Goal: Transaction & Acquisition: Book appointment/travel/reservation

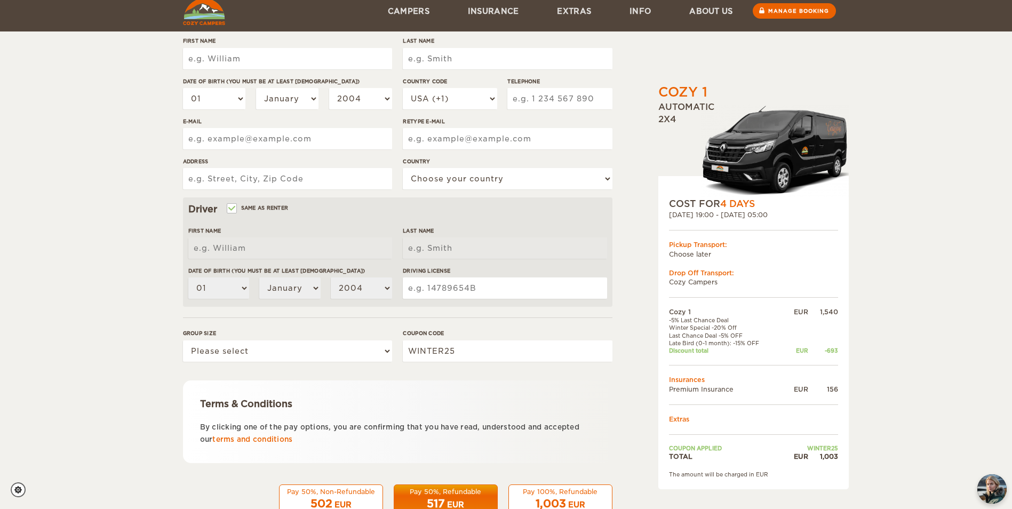
scroll to position [185, 0]
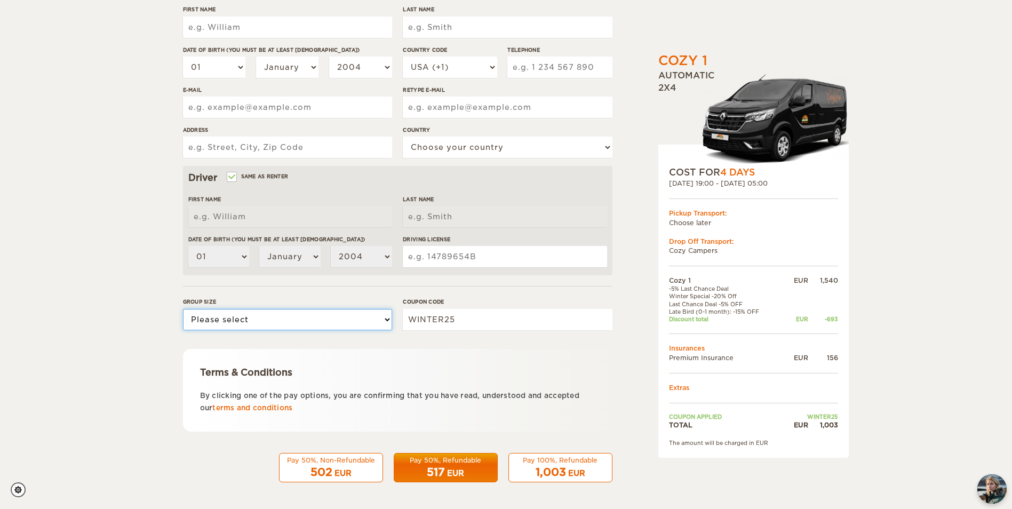
click at [357, 319] on select "Please select 1 2" at bounding box center [287, 319] width 209 height 21
click at [473, 316] on input "WINTER25" at bounding box center [507, 319] width 209 height 21
drag, startPoint x: 478, startPoint y: 318, endPoint x: 377, endPoint y: 335, distance: 101.7
click at [377, 335] on div "Group size Please select 1 2 Coupon code WINTER25" at bounding box center [398, 318] width 430 height 40
type input "EPICICELAND"
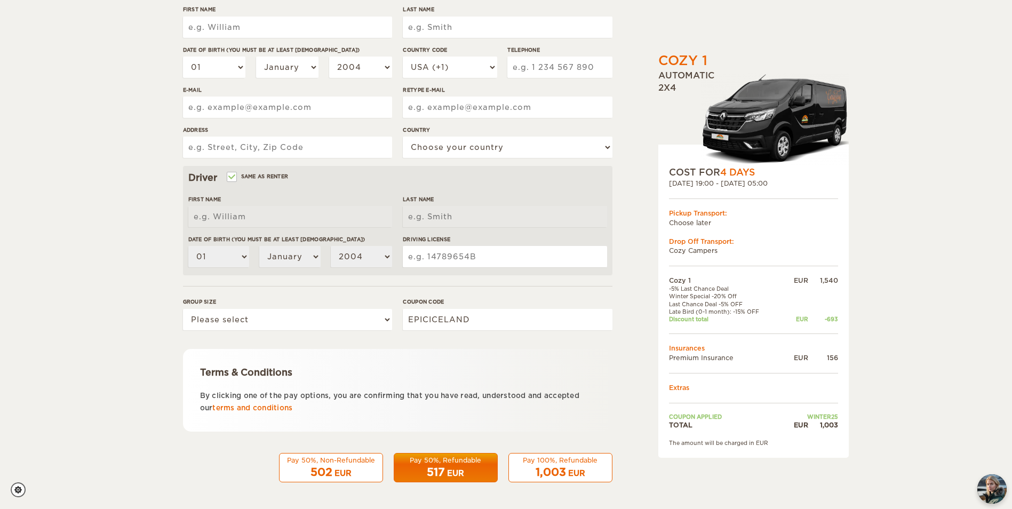
click at [464, 331] on div "Coupon code EPICICELAND" at bounding box center [507, 318] width 209 height 40
click at [462, 315] on input "EPICICELAND" at bounding box center [507, 319] width 209 height 21
click at [261, 306] on div "Group size Please select 1 2" at bounding box center [287, 318] width 209 height 40
click at [415, 329] on input "EPICICELAND" at bounding box center [507, 319] width 209 height 21
drag, startPoint x: 505, startPoint y: 350, endPoint x: 567, endPoint y: 388, distance: 72.9
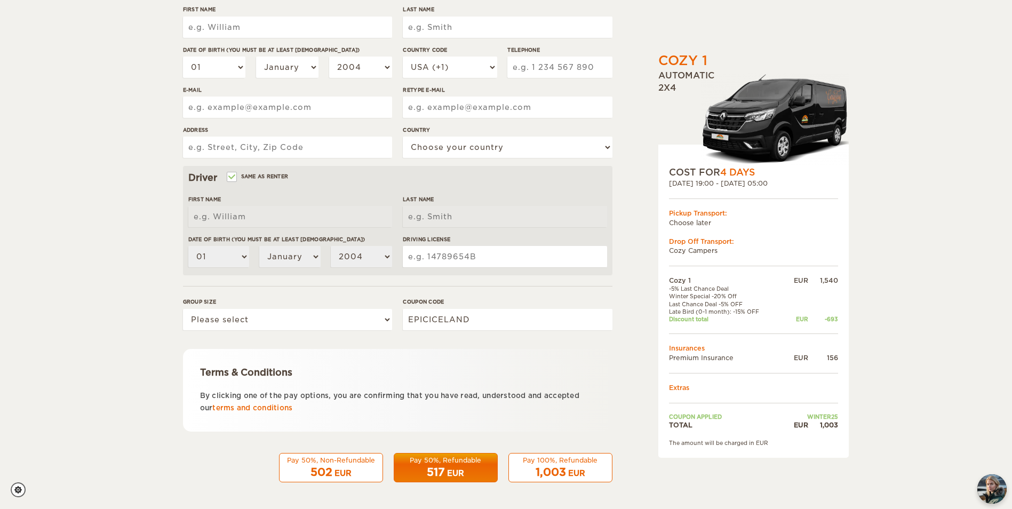
click at [506, 350] on div "Terms & Conditions By clicking one of the pay options, you are confirming that …" at bounding box center [398, 390] width 430 height 83
click at [487, 324] on input "EPICICELAND" at bounding box center [507, 319] width 209 height 21
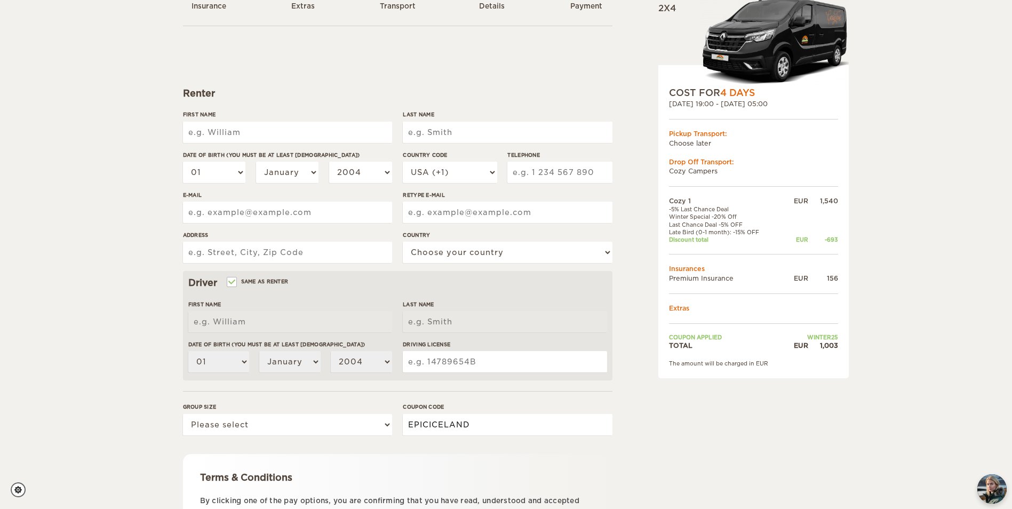
scroll to position [0, 0]
